Goal: Task Accomplishment & Management: Manage account settings

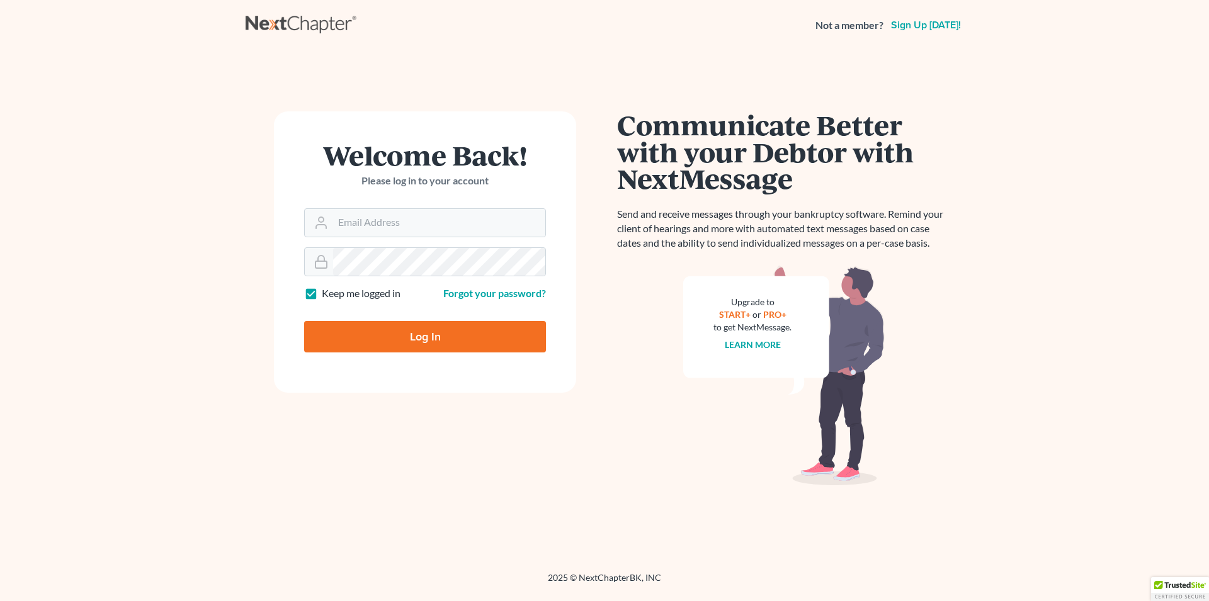
type input "d"
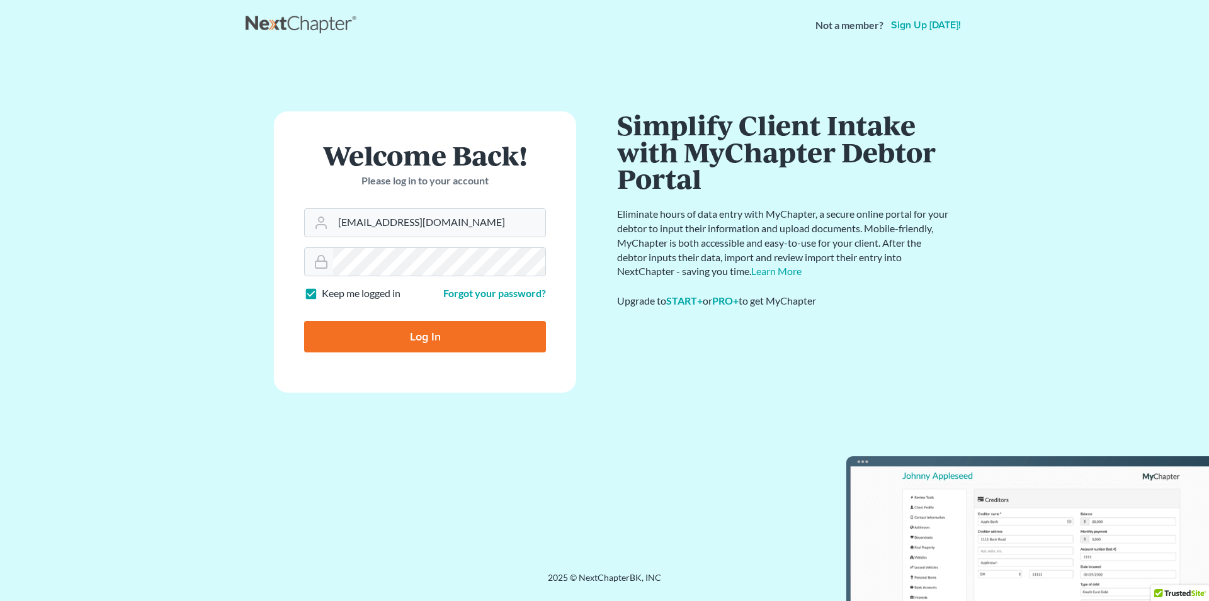
type input "DDOWCETT@GMAIL.COM"
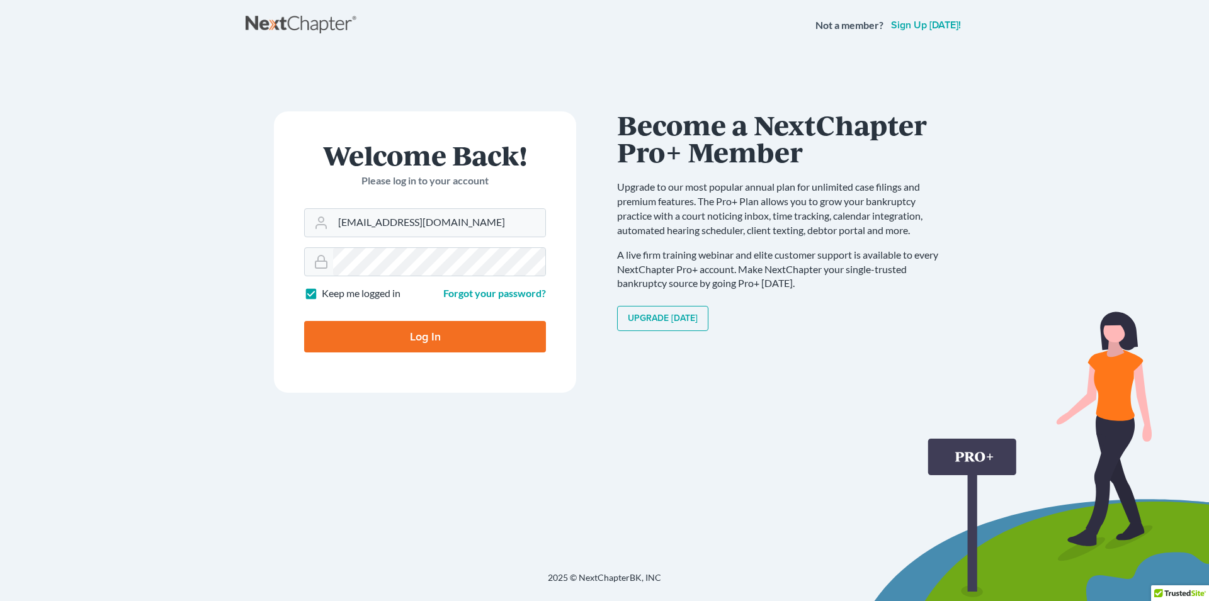
click at [440, 332] on input "Log In" at bounding box center [425, 336] width 242 height 31
type input "Thinking..."
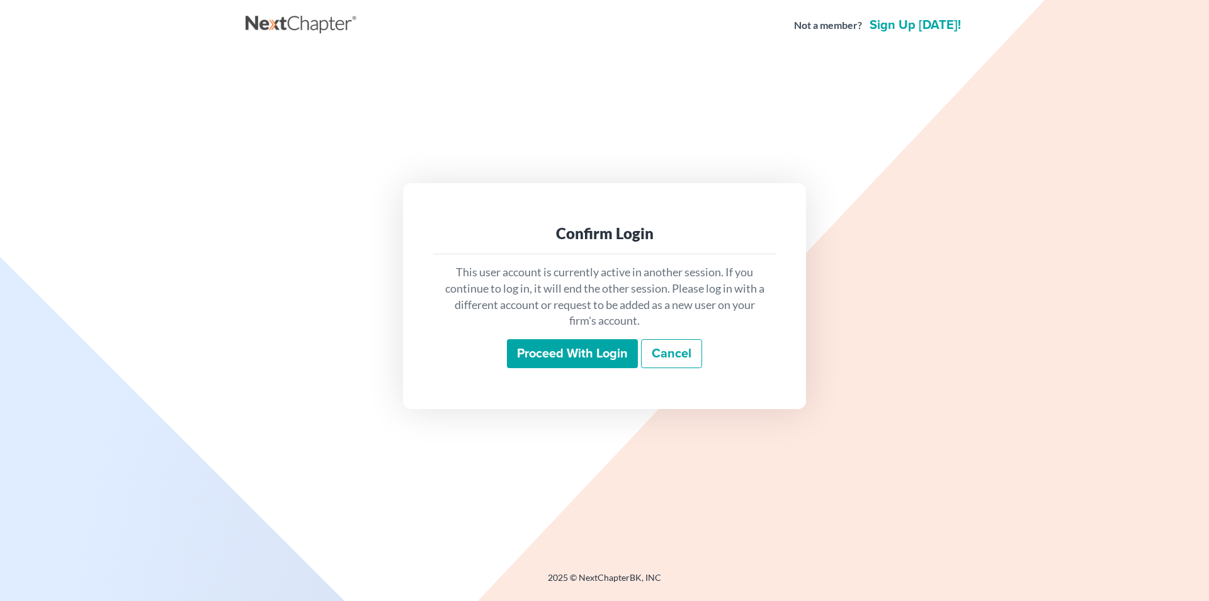
click at [552, 354] on input "Proceed with login" at bounding box center [572, 353] width 131 height 29
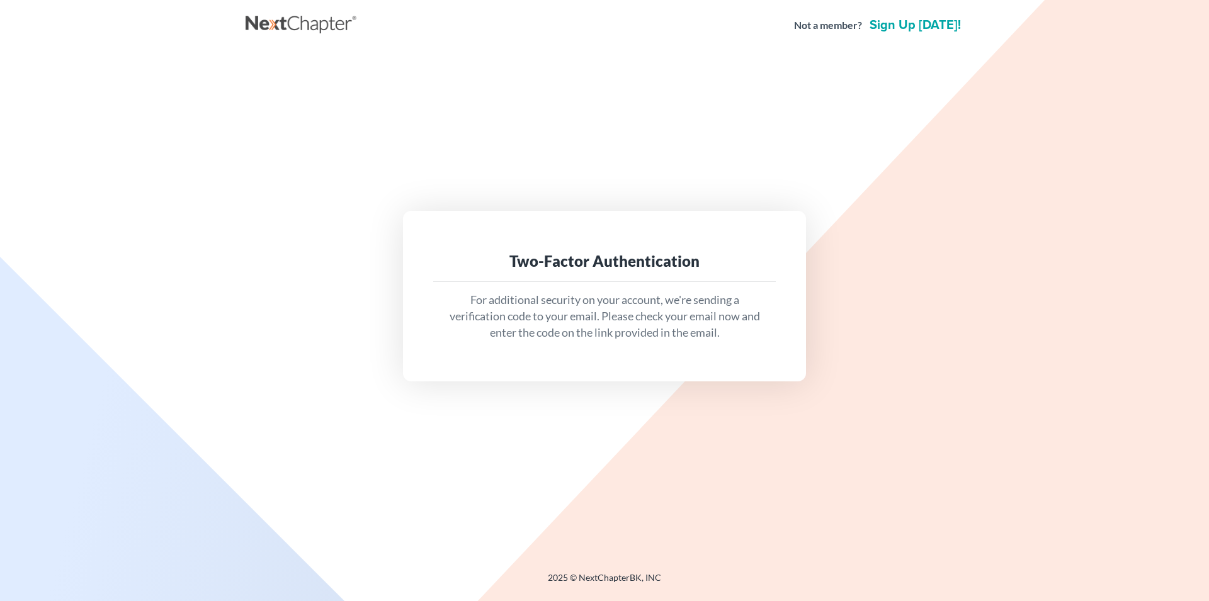
click at [572, 267] on div "Two-Factor Authentication" at bounding box center [604, 261] width 322 height 20
click at [614, 338] on p "For additional security on your account, we're sending a verification code to y…" at bounding box center [604, 316] width 322 height 48
